Goal: Information Seeking & Learning: Learn about a topic

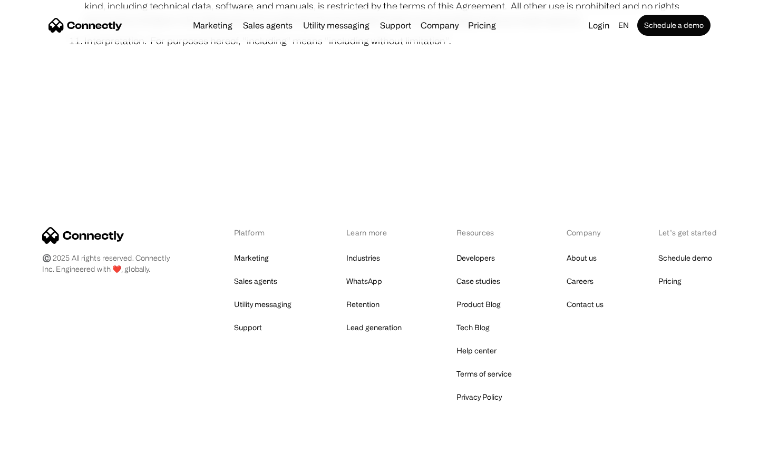
scroll to position [3871, 0]
